Goal: Find specific page/section: Find specific page/section

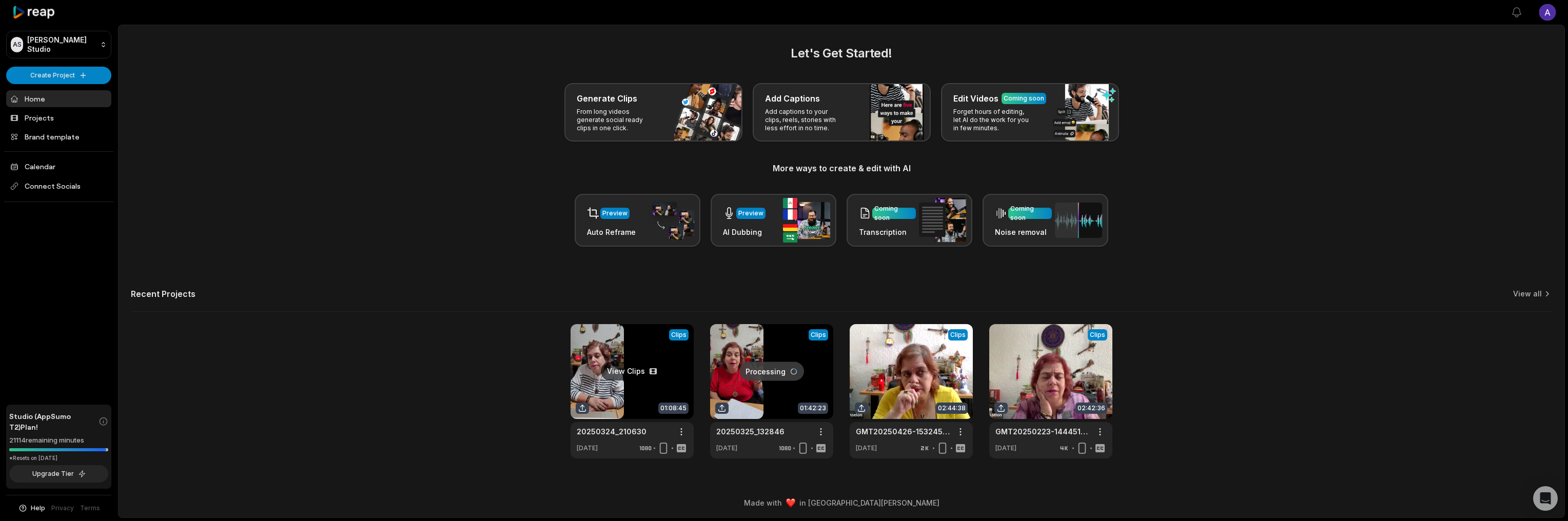
click at [634, 385] on link at bounding box center [632, 392] width 124 height 134
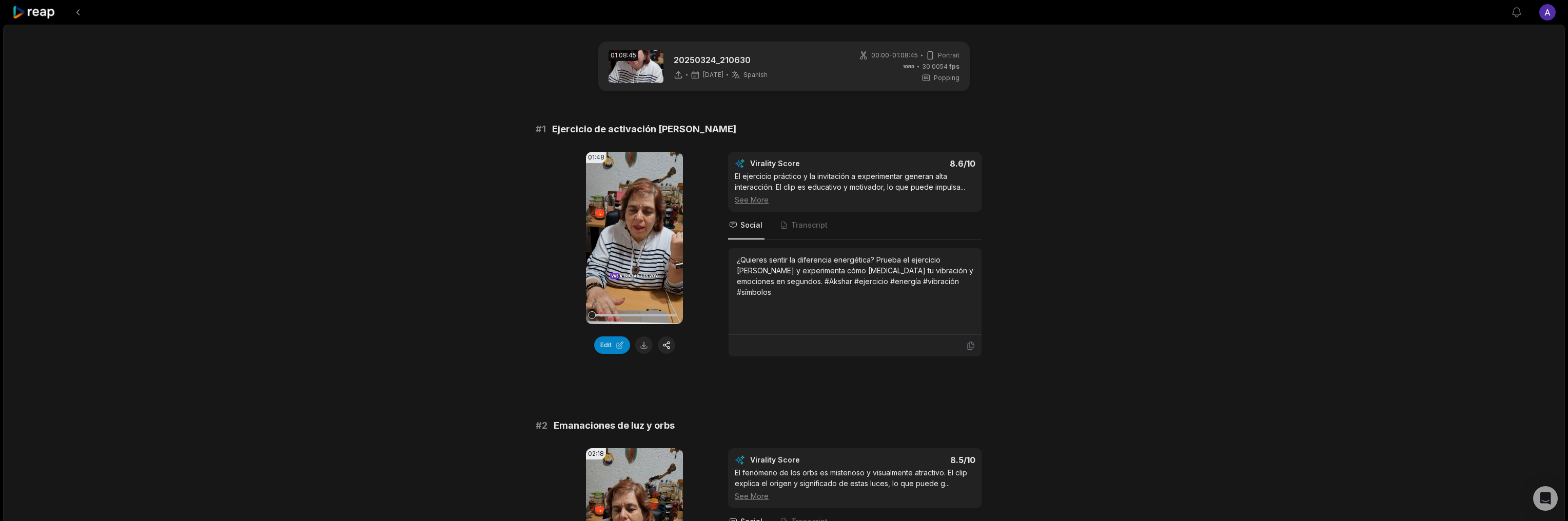
scroll to position [18, 0]
